Goal: Task Accomplishment & Management: Use online tool/utility

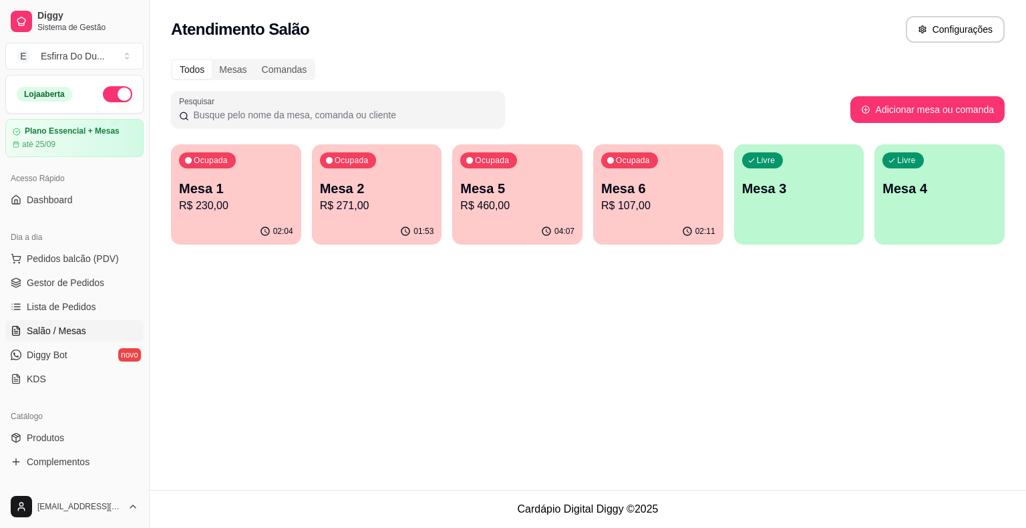
click at [626, 207] on p "R$ 107,00" at bounding box center [658, 206] width 114 height 16
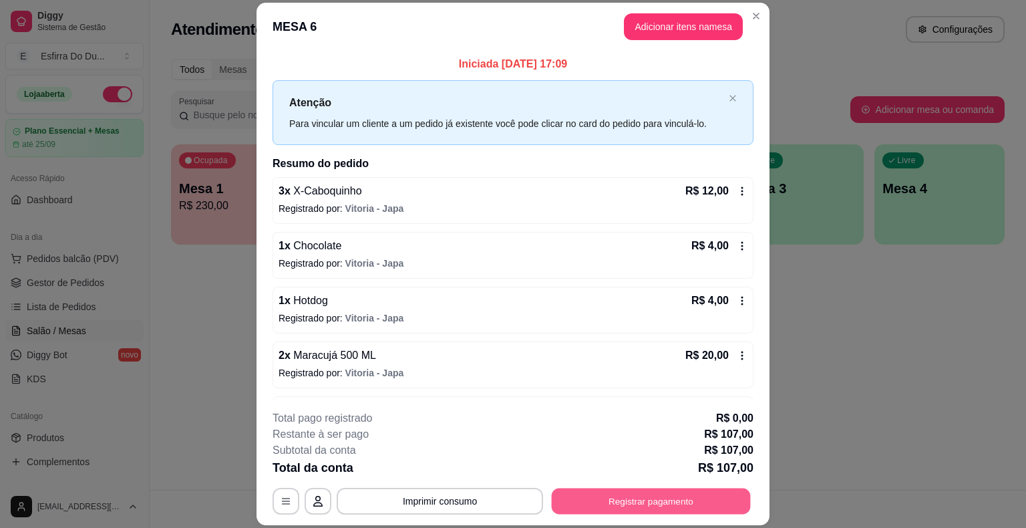
click at [585, 496] on button "Registrar pagamento" at bounding box center [651, 501] width 199 height 26
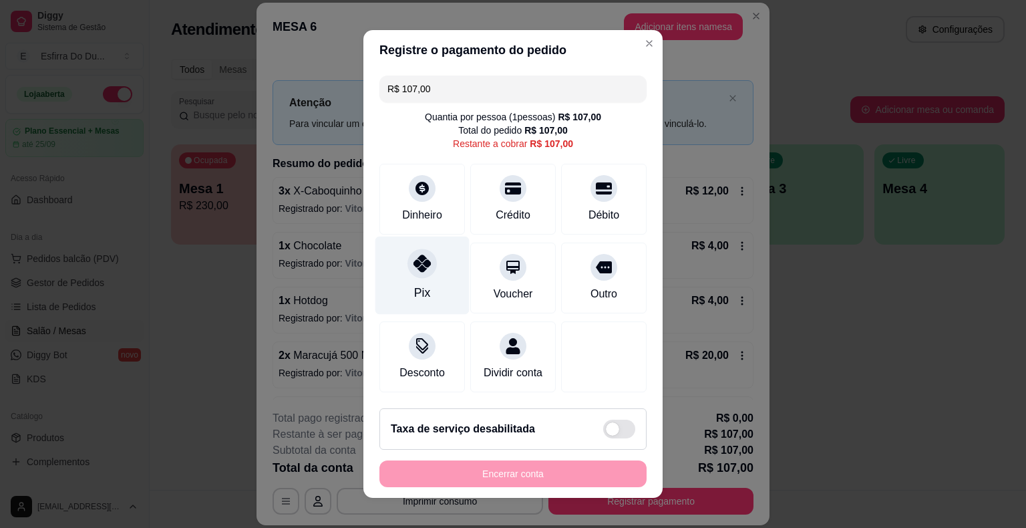
click at [418, 290] on div "Pix" at bounding box center [422, 292] width 16 height 17
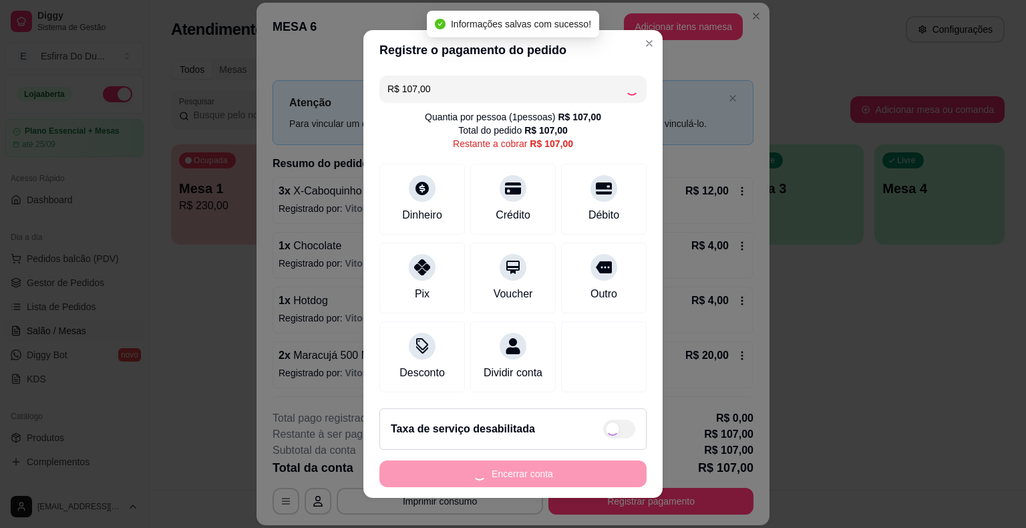
type input "R$ 0,00"
click at [460, 487] on footer "Taxa de serviço desabilitada Encerrar conta" at bounding box center [513, 448] width 299 height 100
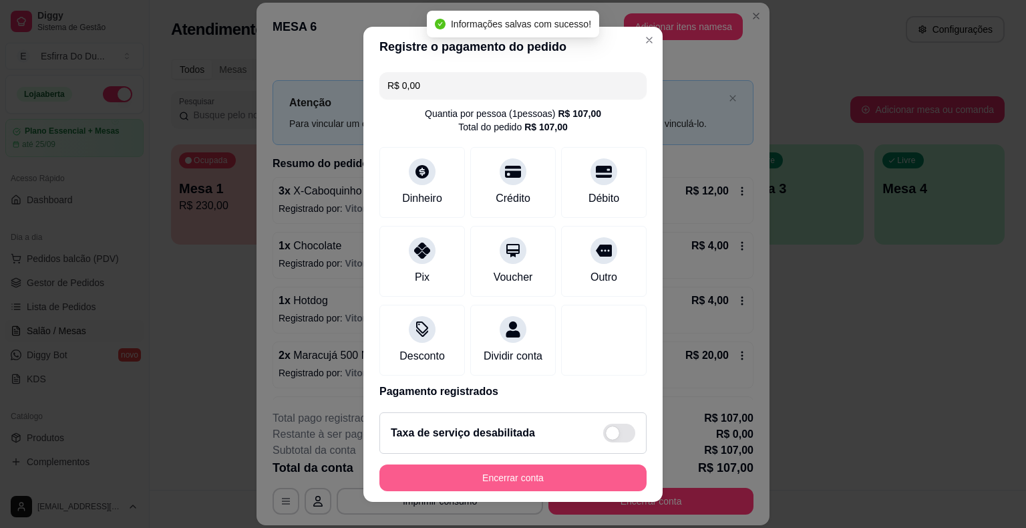
click at [462, 475] on button "Encerrar conta" at bounding box center [513, 477] width 267 height 27
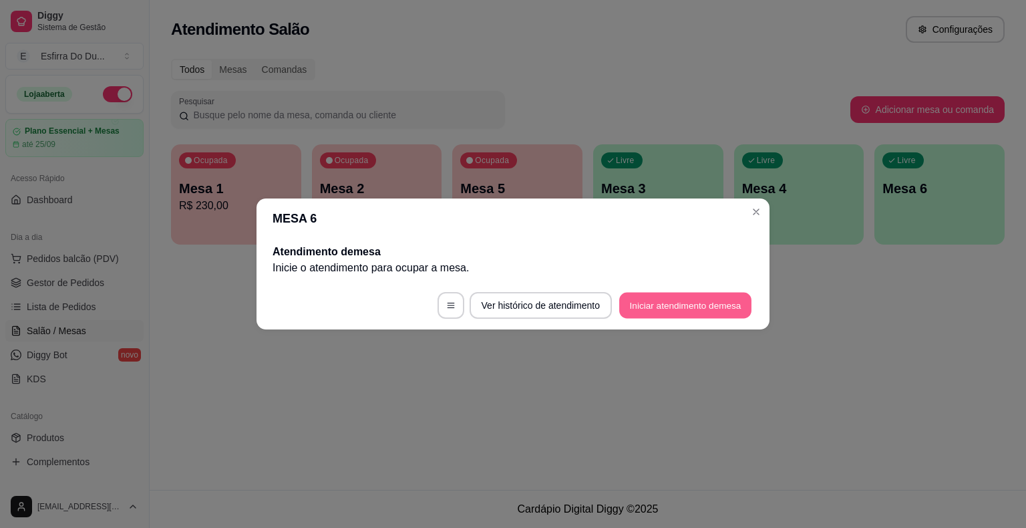
click at [679, 302] on button "Iniciar atendimento de mesa" at bounding box center [685, 306] width 132 height 26
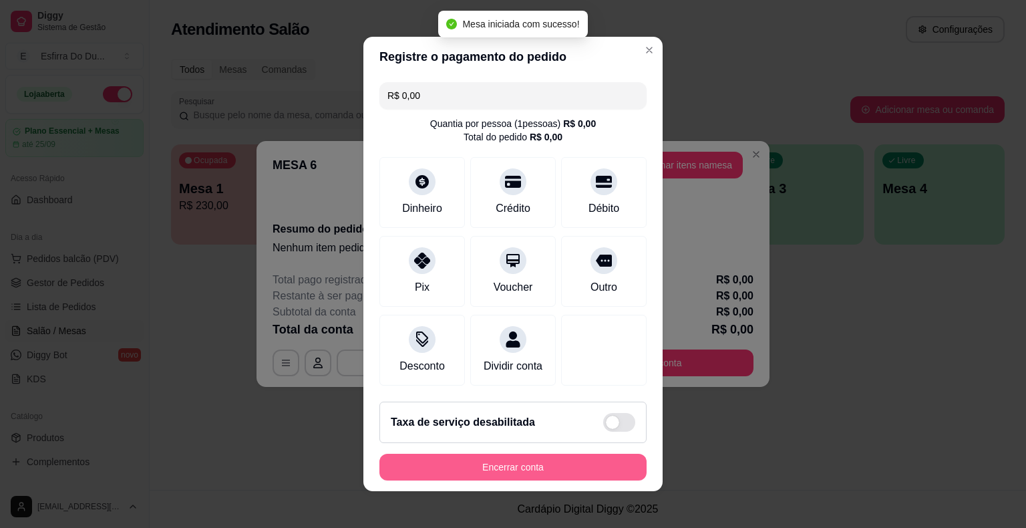
click at [572, 468] on button "Encerrar conta" at bounding box center [513, 467] width 267 height 27
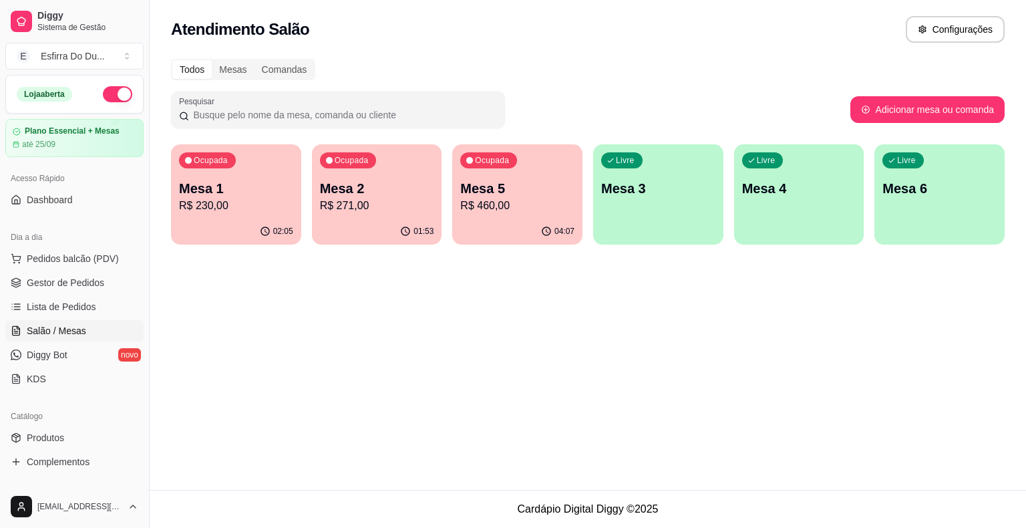
click at [471, 194] on p "Mesa 5" at bounding box center [517, 188] width 114 height 19
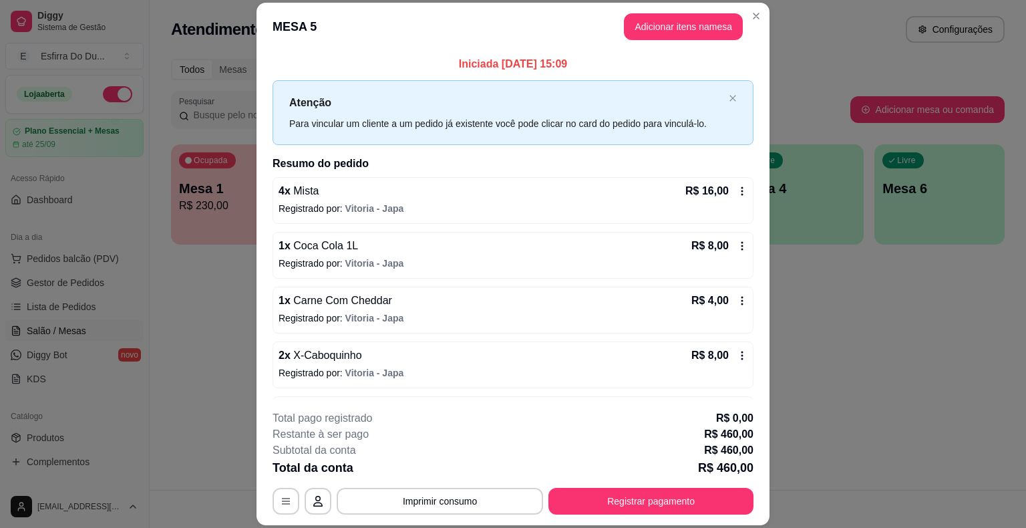
click at [622, 519] on footer "**********" at bounding box center [513, 463] width 513 height 126
click at [603, 497] on button "Registrar pagamento" at bounding box center [651, 501] width 199 height 26
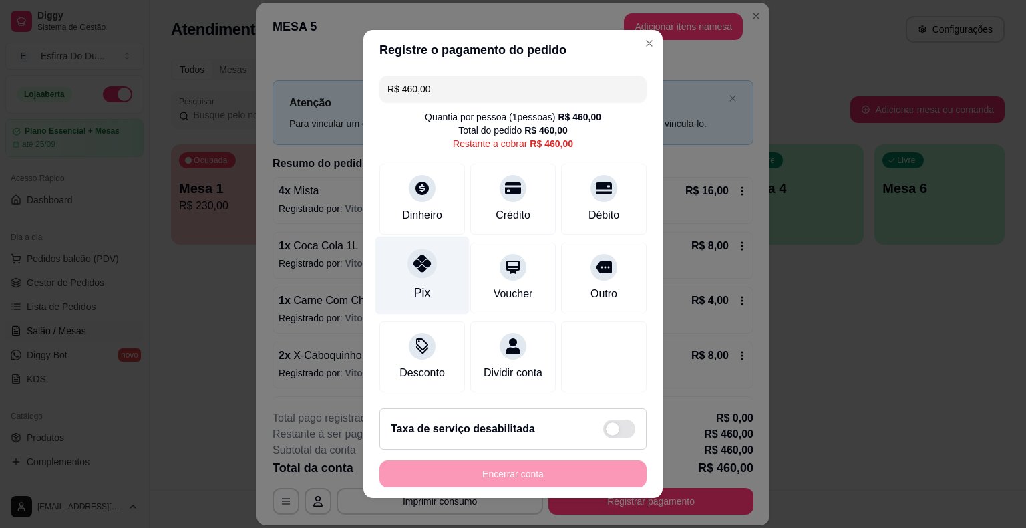
click at [389, 287] on div "Pix" at bounding box center [423, 276] width 94 height 78
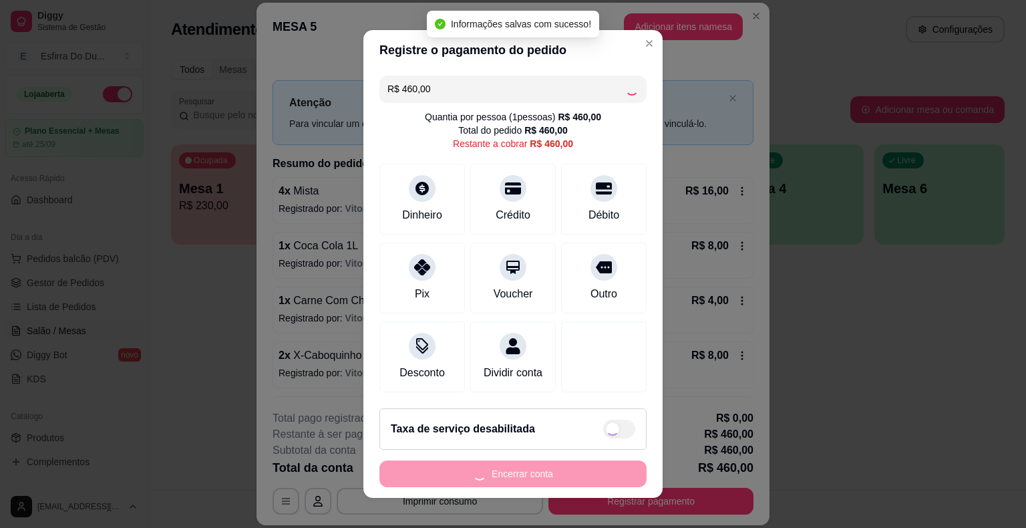
type input "R$ 0,00"
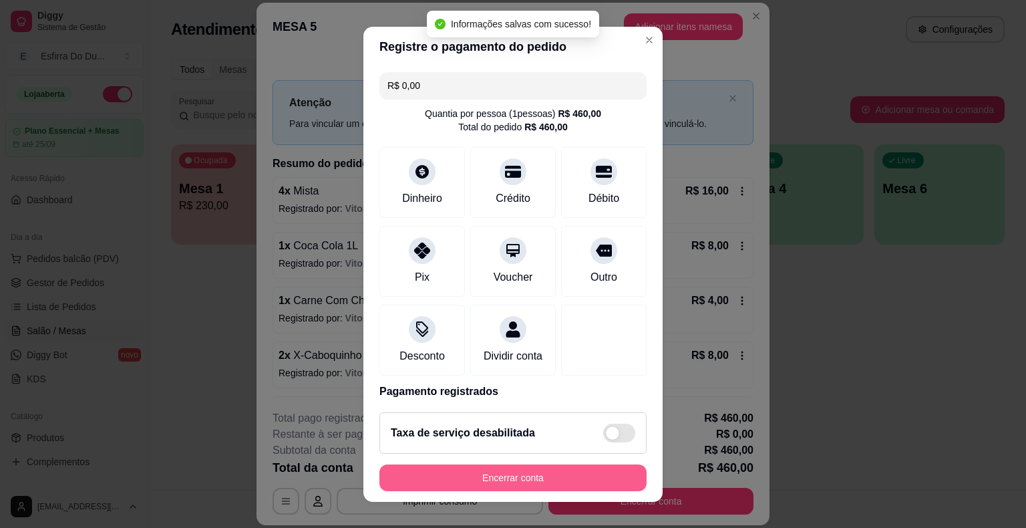
click at [457, 478] on button "Encerrar conta" at bounding box center [513, 477] width 267 height 27
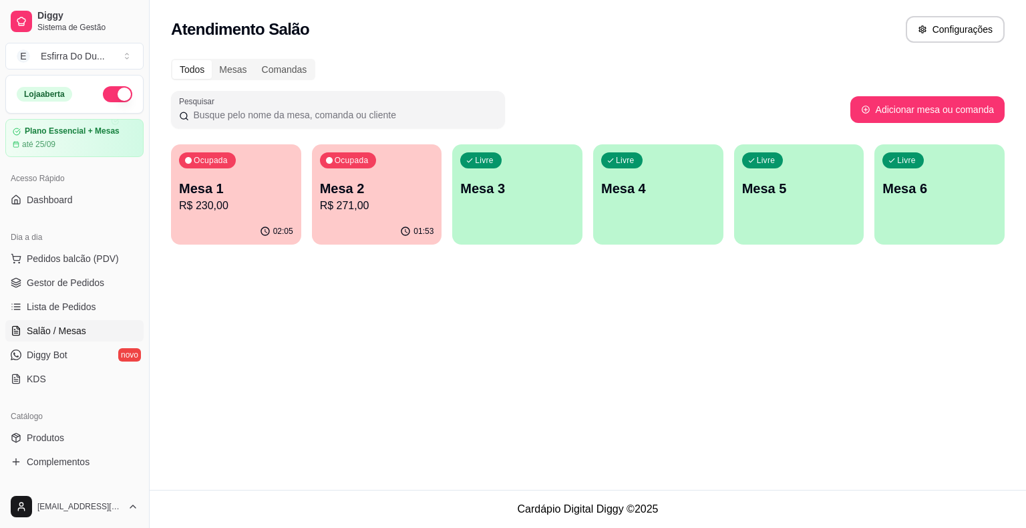
click at [251, 155] on div "Ocupada Mesa 1 R$ 230,00" at bounding box center [236, 181] width 130 height 74
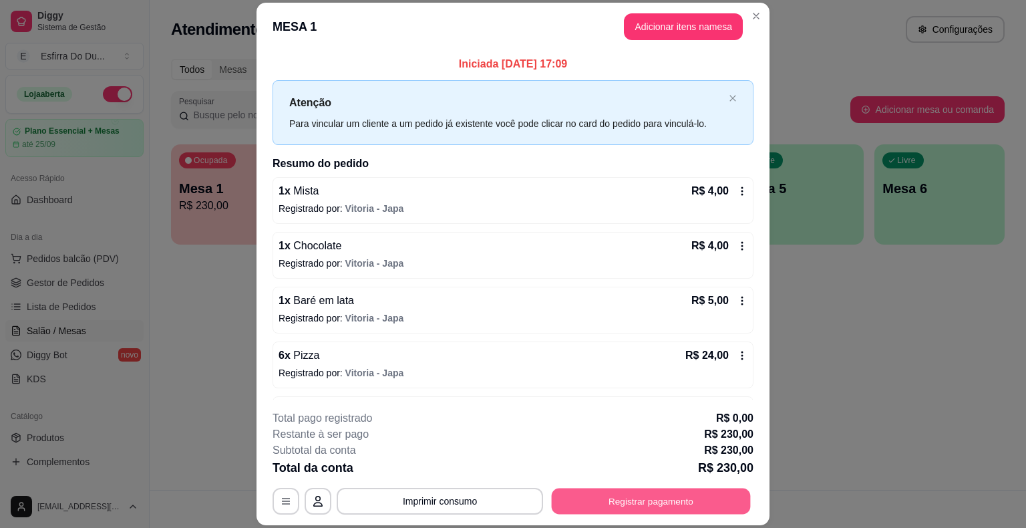
click at [611, 502] on button "Registrar pagamento" at bounding box center [651, 501] width 199 height 26
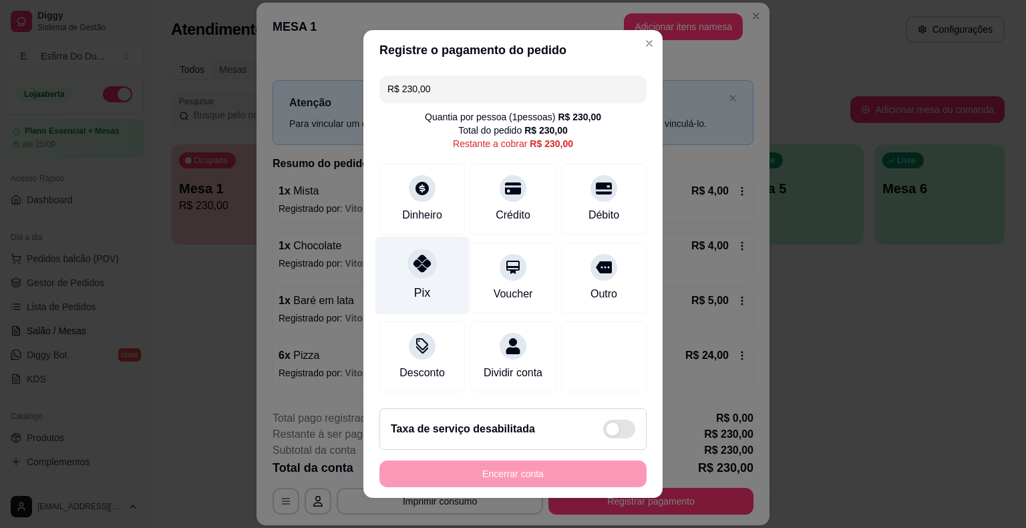
drag, startPoint x: 413, startPoint y: 277, endPoint x: 424, endPoint y: 309, distance: 34.4
click at [412, 277] on div at bounding box center [422, 263] width 29 height 29
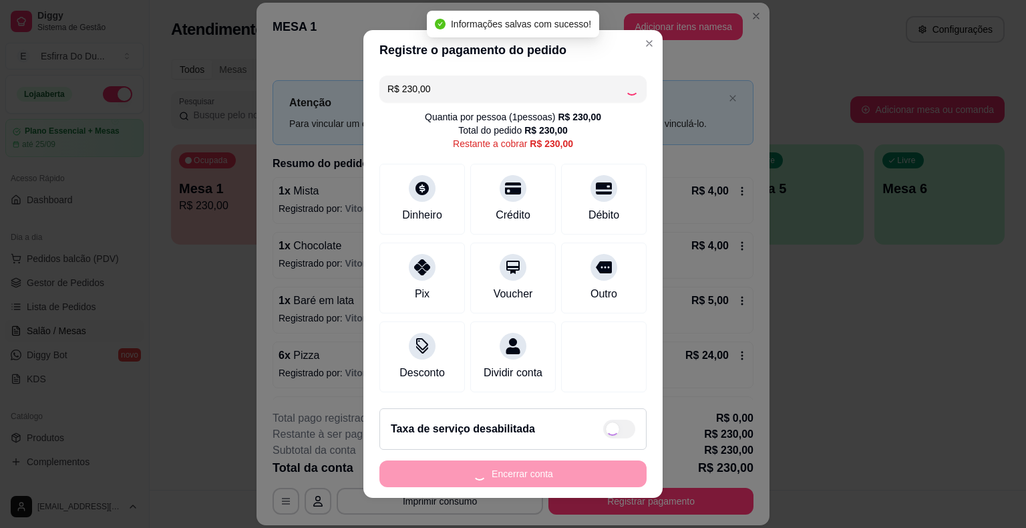
type input "R$ 0,00"
click at [478, 476] on div "Encerrar conta" at bounding box center [513, 473] width 267 height 27
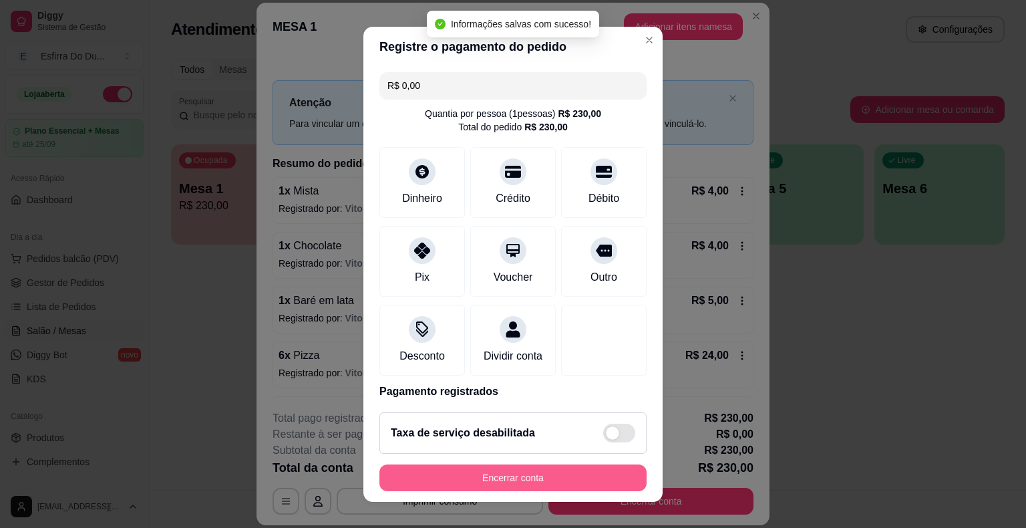
click at [478, 476] on button "Encerrar conta" at bounding box center [513, 477] width 267 height 27
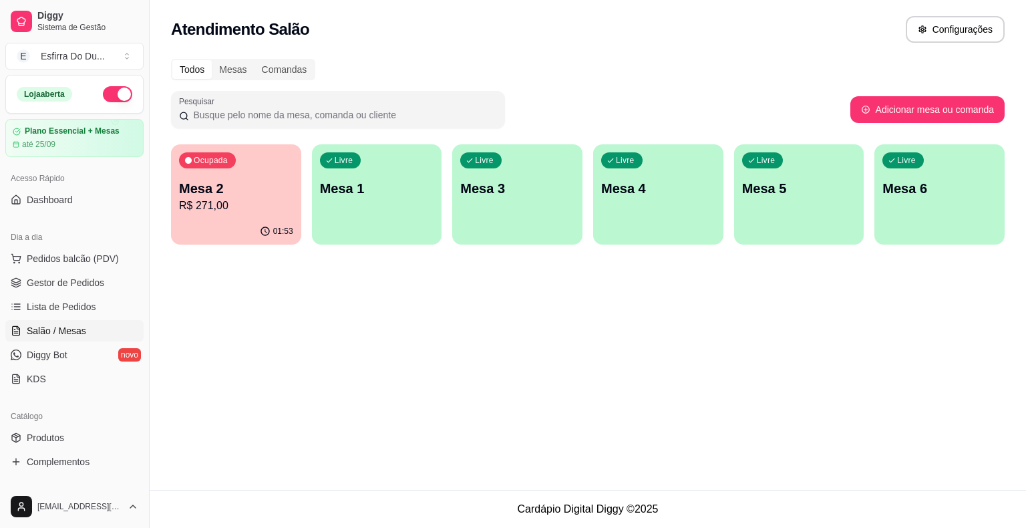
click at [255, 216] on div "Ocupada Mesa 2 R$ 271,00" at bounding box center [236, 181] width 130 height 74
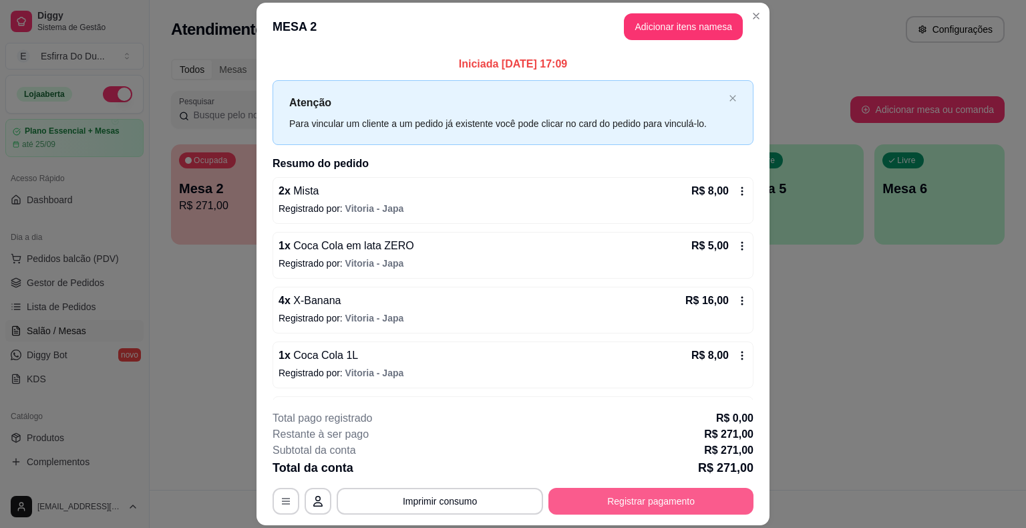
click at [596, 489] on button "Registrar pagamento" at bounding box center [651, 501] width 205 height 27
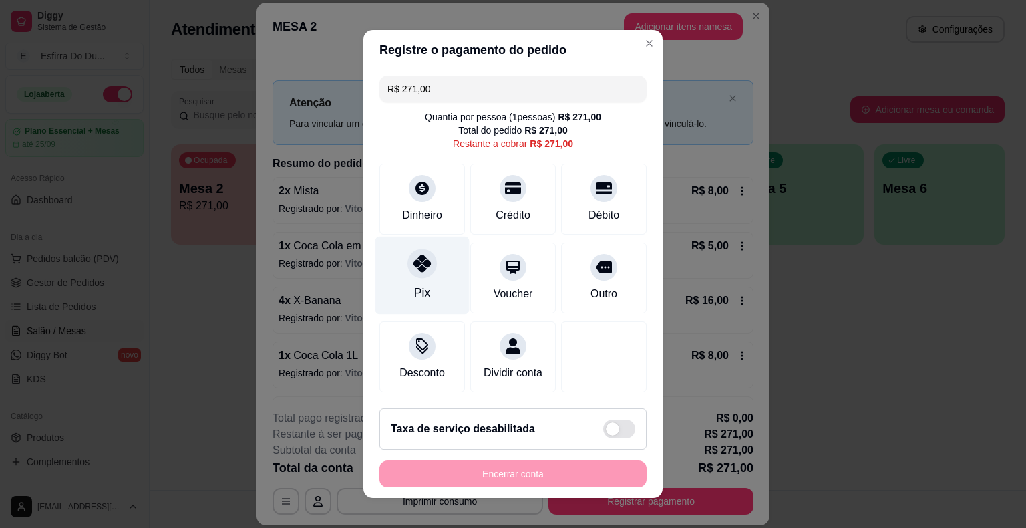
click at [454, 265] on div "Pix" at bounding box center [423, 276] width 94 height 78
type input "R$ 0,00"
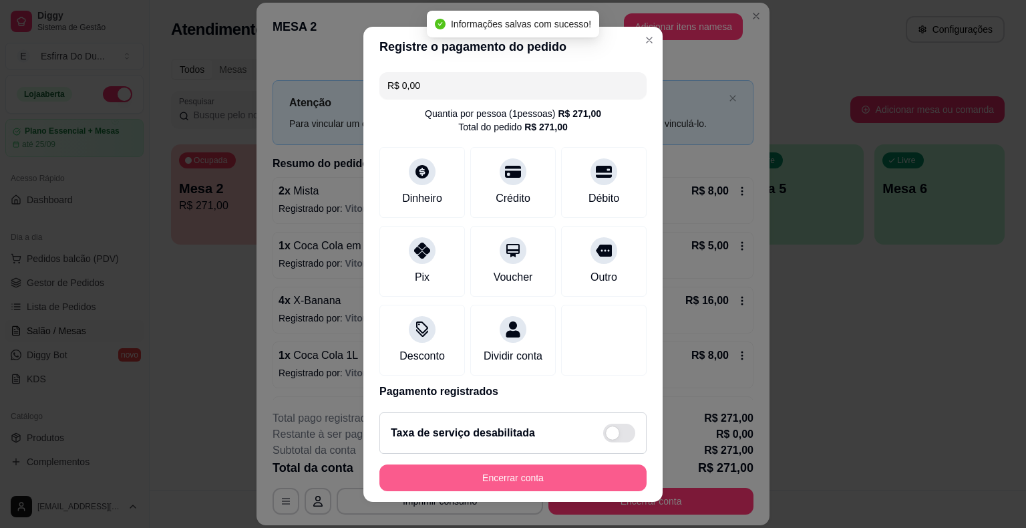
click at [513, 481] on button "Encerrar conta" at bounding box center [513, 477] width 267 height 27
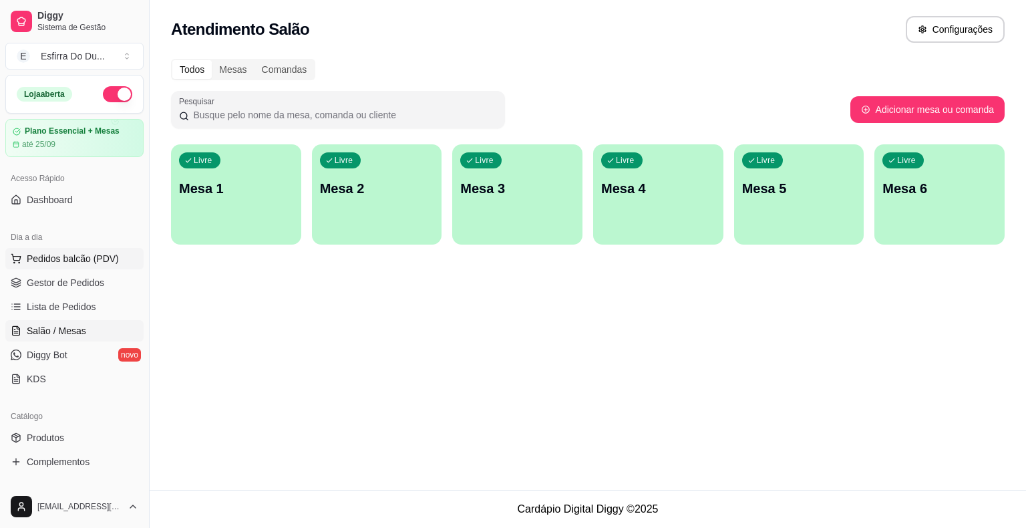
click at [64, 255] on span "Pedidos balcão (PDV)" at bounding box center [73, 258] width 92 height 13
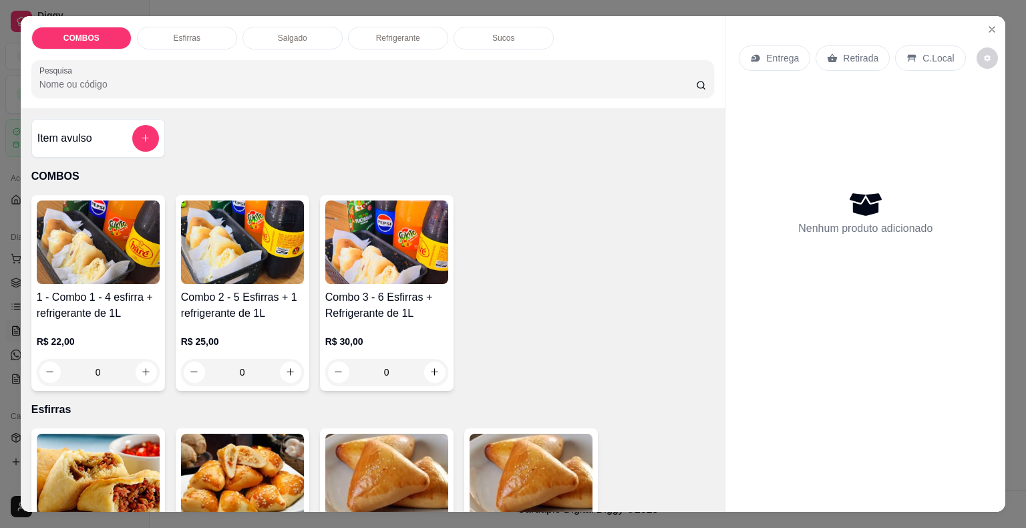
click at [569, 267] on div "1 - Combo 1 - 4 esfirra + refrigerante de 1L R$ 22,00 0 Combo 2 - 5 Esfirras + …" at bounding box center [373, 293] width 684 height 196
click at [990, 28] on icon "Close" at bounding box center [992, 29] width 11 height 11
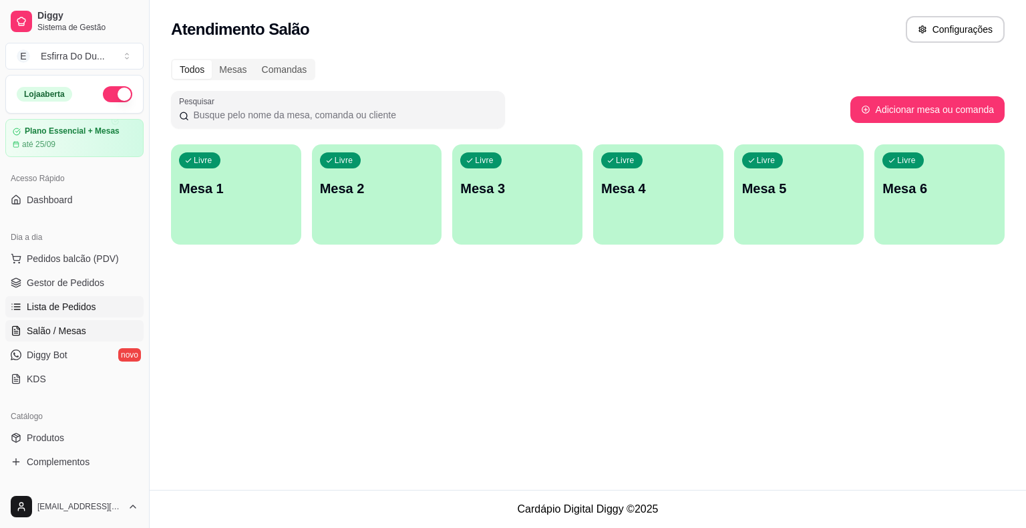
click at [78, 311] on span "Lista de Pedidos" at bounding box center [61, 306] width 69 height 13
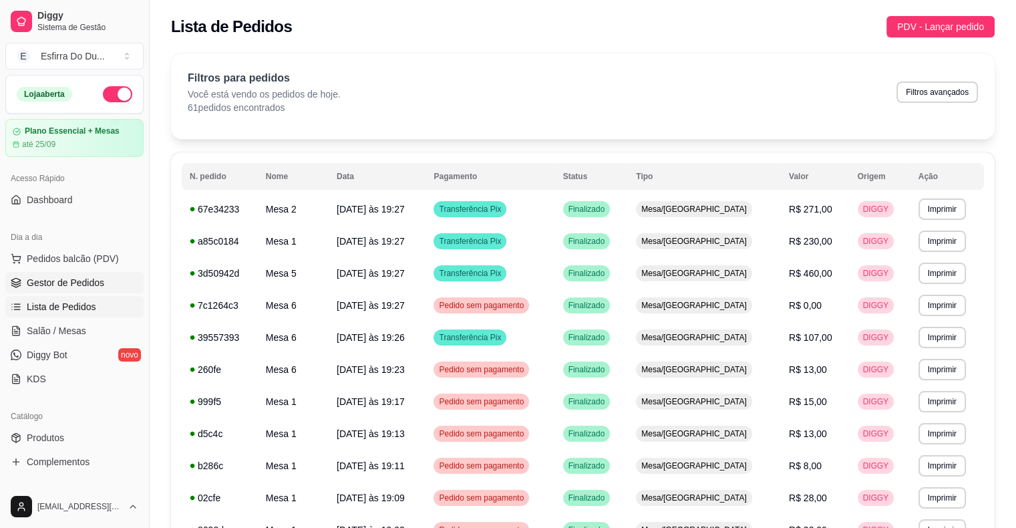
click at [88, 279] on span "Gestor de Pedidos" at bounding box center [66, 282] width 78 height 13
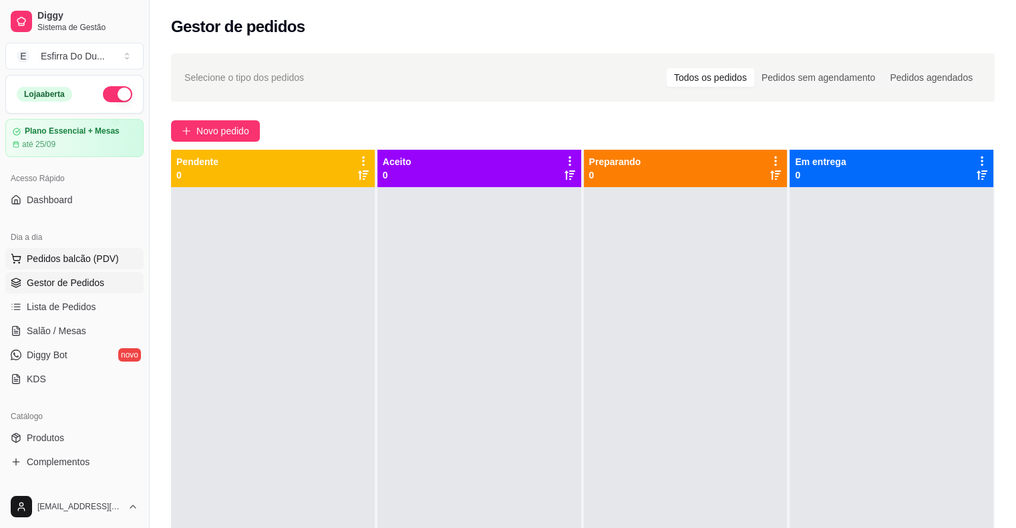
click at [83, 258] on span "Pedidos balcão (PDV)" at bounding box center [73, 258] width 92 height 13
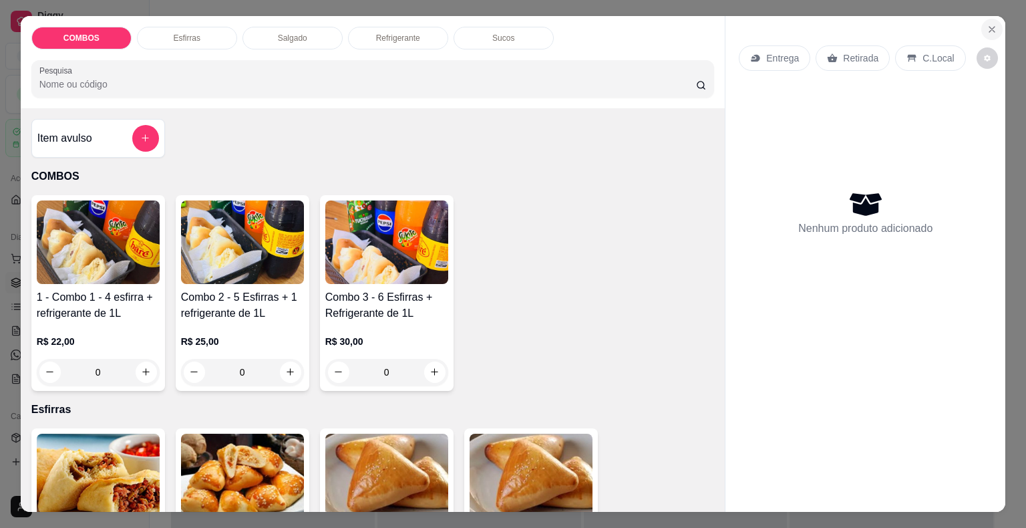
click at [992, 27] on icon "Close" at bounding box center [992, 29] width 11 height 11
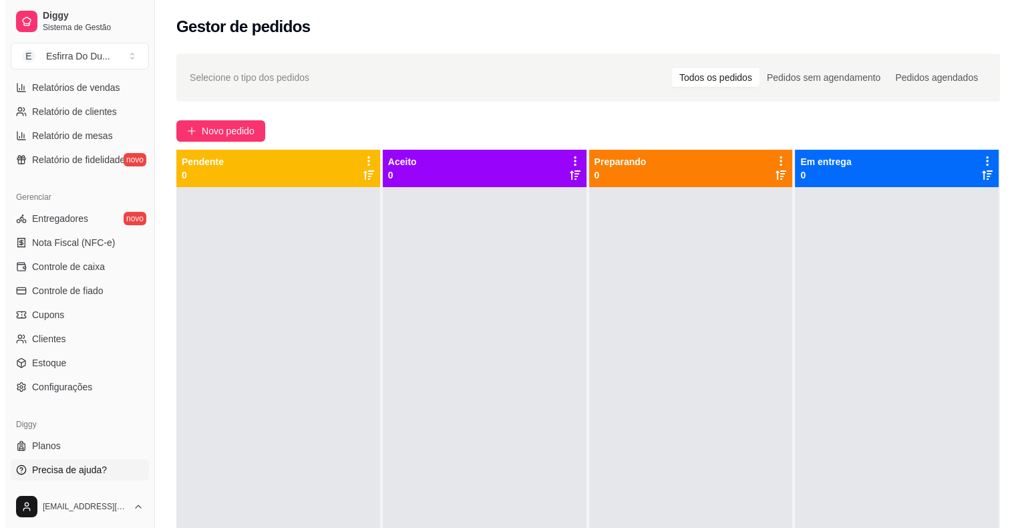
scroll to position [200, 0]
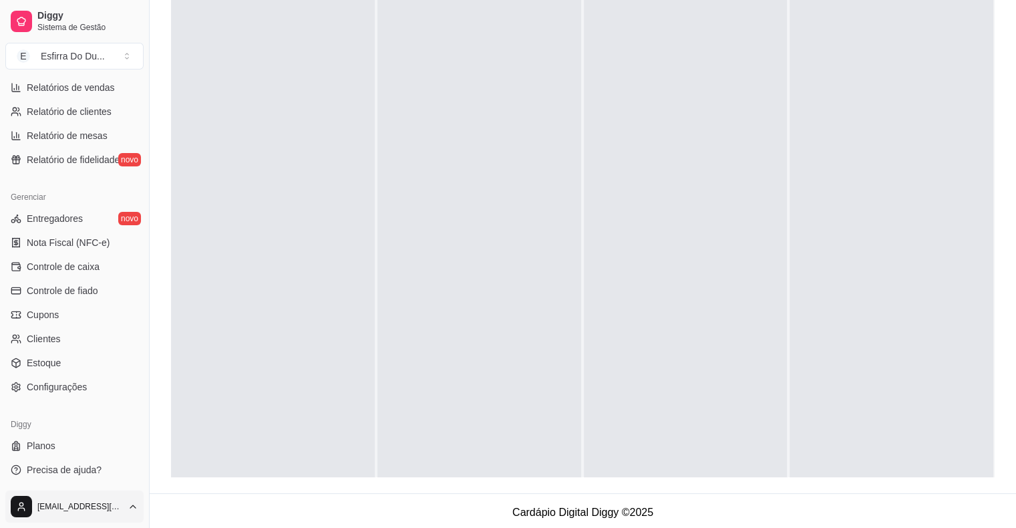
click at [83, 327] on html "Diggy Sistema de Gestão E Esfirra Do Du ... Loja aberta Plano Essencial + Mesas…" at bounding box center [508, 64] width 1016 height 528
